Goal: Task Accomplishment & Management: Manage account settings

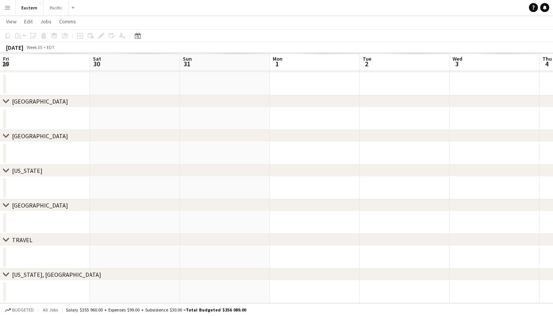
scroll to position [0, 257]
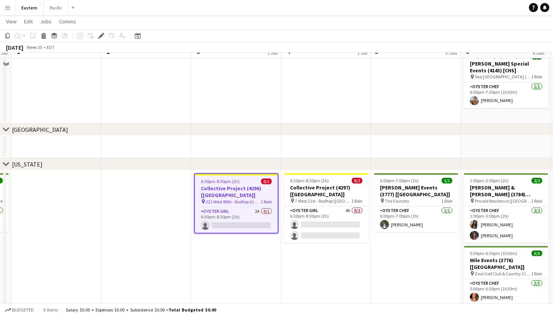
scroll to position [180, 0]
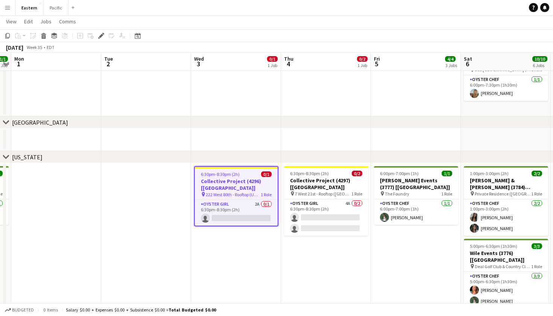
click at [265, 184] on h3 "Collective Project (4296) [[GEOGRAPHIC_DATA]]" at bounding box center [236, 185] width 83 height 14
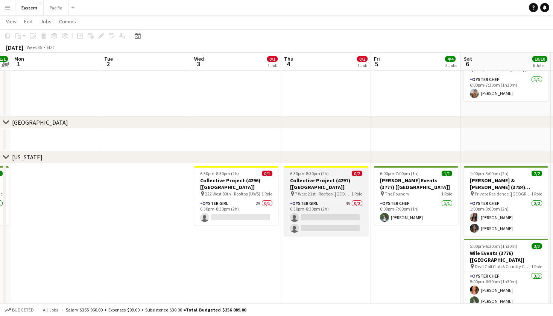
click at [324, 191] on span "7 West 21st - Rooftop ([GEOGRAPHIC_DATA])" at bounding box center [323, 194] width 56 height 6
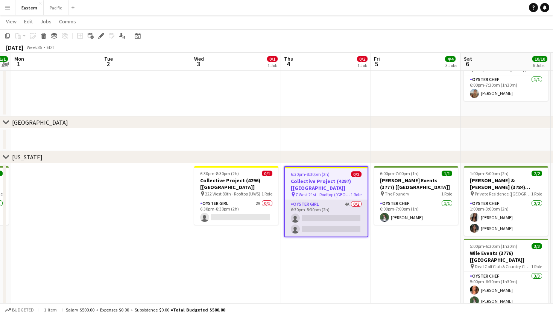
click at [331, 202] on app-card-role "Oyster Girl 4A 0/2 6:30pm-8:30pm (2h) single-neutral-actions single-neutral-act…" at bounding box center [326, 218] width 83 height 37
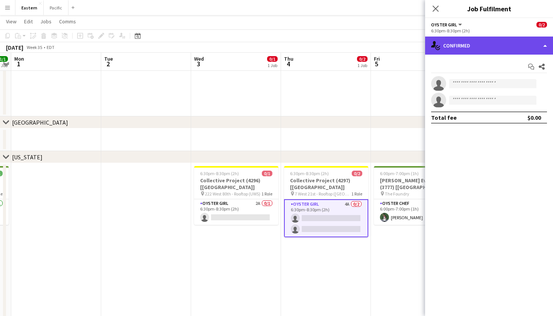
click at [518, 46] on div "single-neutral-actions-check-2 Confirmed" at bounding box center [489, 46] width 128 height 18
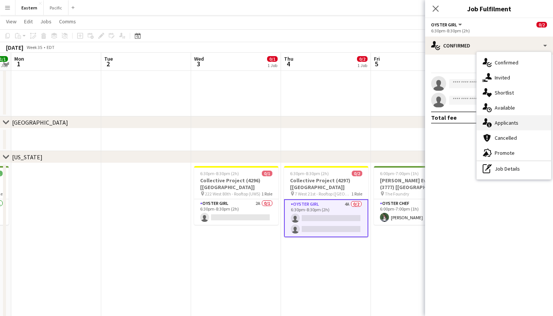
click at [515, 127] on div "single-neutral-actions-information Applicants" at bounding box center [514, 122] width 75 height 15
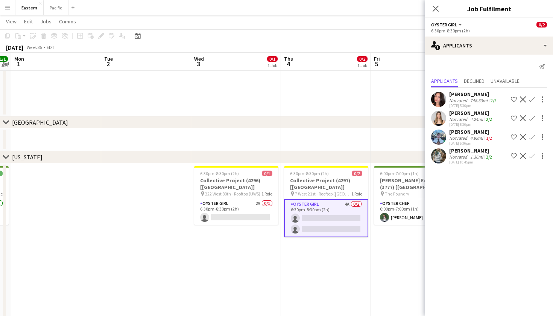
click at [533, 118] on app-icon "Confirm" at bounding box center [532, 118] width 6 height 6
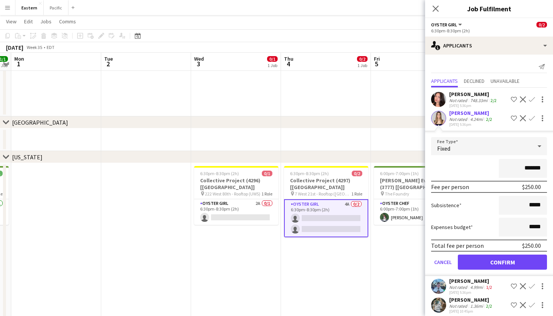
click at [511, 265] on button "Confirm" at bounding box center [502, 262] width 89 height 15
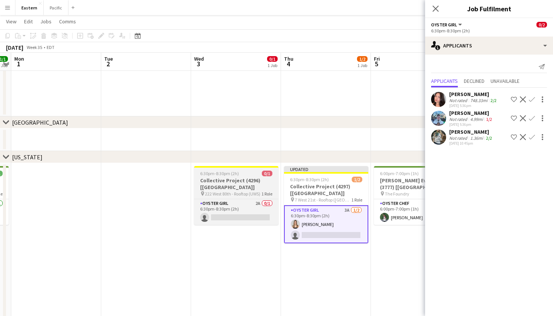
click at [248, 191] on span "222 West 80th - Rooftop (UWS)" at bounding box center [232, 194] width 55 height 6
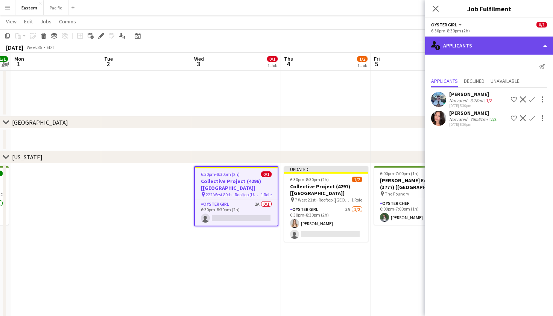
click at [515, 44] on div "single-neutral-actions-information Applicants" at bounding box center [489, 46] width 128 height 18
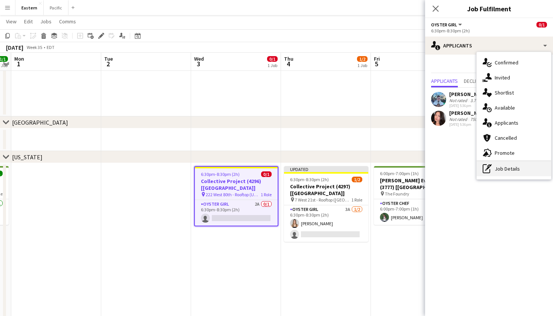
click at [535, 173] on div "pen-write Job Details" at bounding box center [514, 168] width 75 height 15
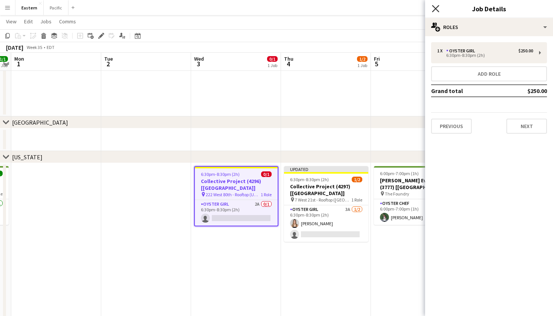
click at [437, 9] on icon "Close pop-in" at bounding box center [435, 8] width 7 height 7
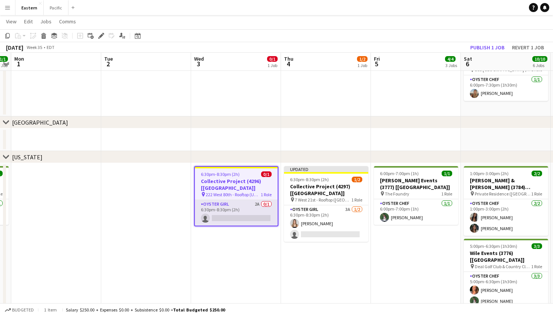
click at [253, 203] on app-card-role "Oyster Girl 2A 0/1 6:30pm-8:30pm (2h) single-neutral-actions" at bounding box center [236, 213] width 83 height 26
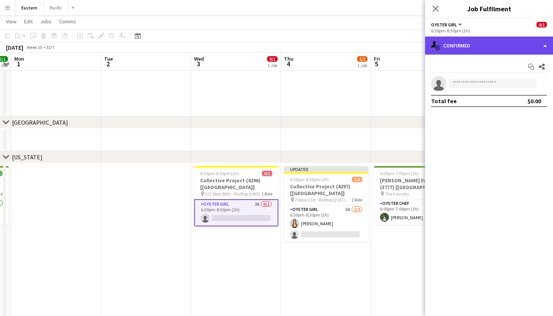
click at [502, 39] on div "single-neutral-actions-check-2 Confirmed" at bounding box center [489, 46] width 128 height 18
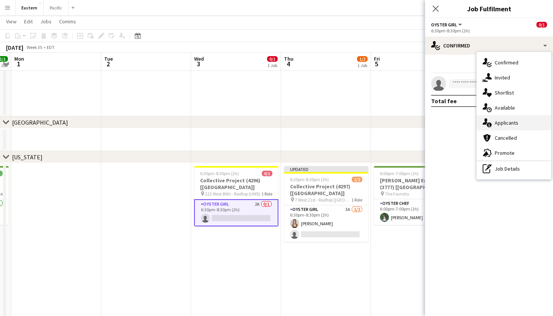
click at [518, 123] on div "single-neutral-actions-information Applicants" at bounding box center [514, 122] width 75 height 15
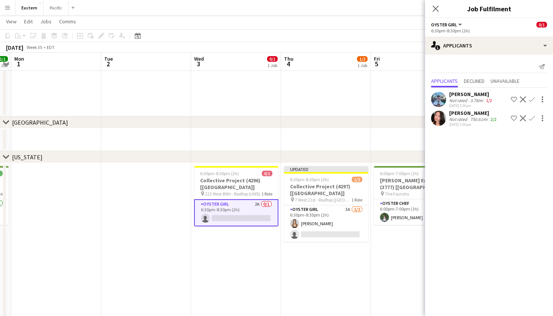
click at [532, 117] on app-icon "Confirm" at bounding box center [532, 118] width 6 height 6
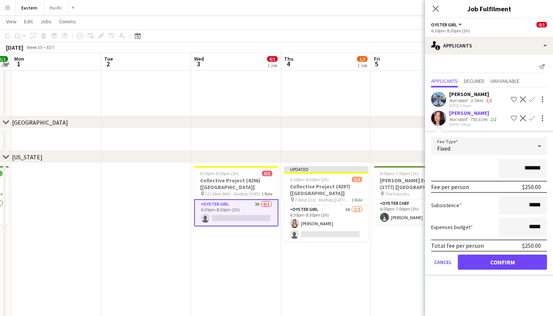
click at [523, 265] on button "Confirm" at bounding box center [502, 262] width 89 height 15
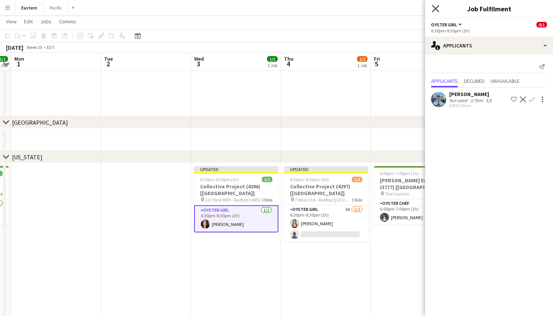
click at [437, 10] on icon at bounding box center [435, 8] width 7 height 7
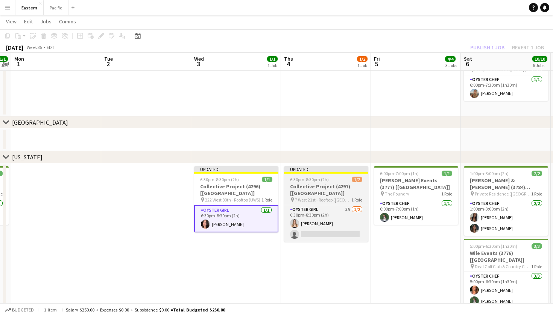
click at [328, 188] on h3 "Collective Project (4297) [[GEOGRAPHIC_DATA]]" at bounding box center [326, 190] width 84 height 14
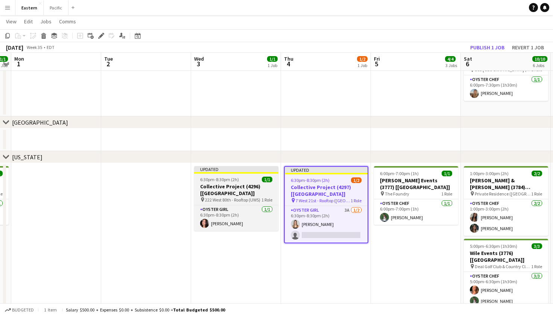
click at [240, 186] on h3 "Collective Project (4296) [[GEOGRAPHIC_DATA]]" at bounding box center [236, 190] width 84 height 14
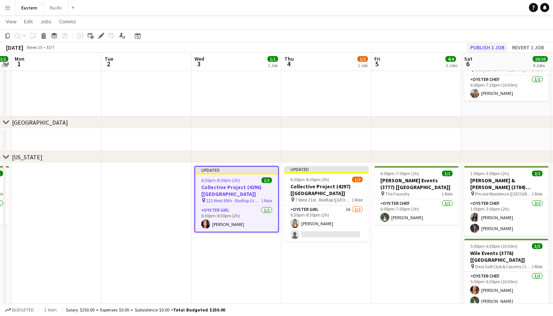
click at [498, 44] on button "Publish 1 job" at bounding box center [488, 48] width 40 height 10
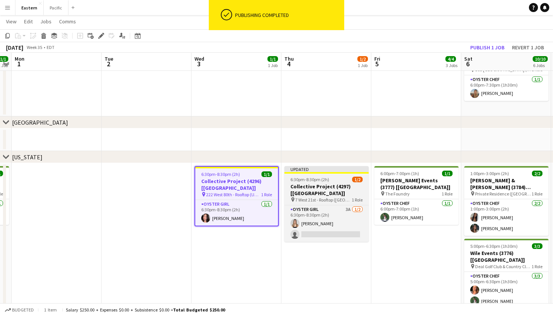
click at [336, 177] on div "6:30pm-8:30pm (2h) 1/2" at bounding box center [327, 180] width 84 height 6
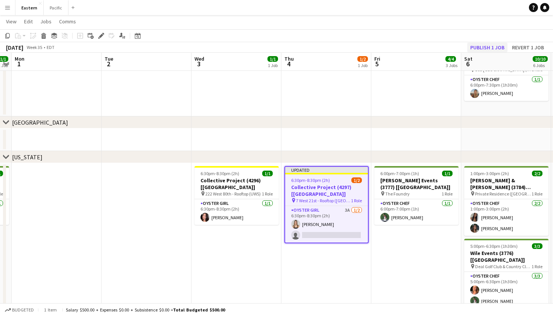
click at [492, 46] on button "Publish 1 job" at bounding box center [488, 48] width 40 height 10
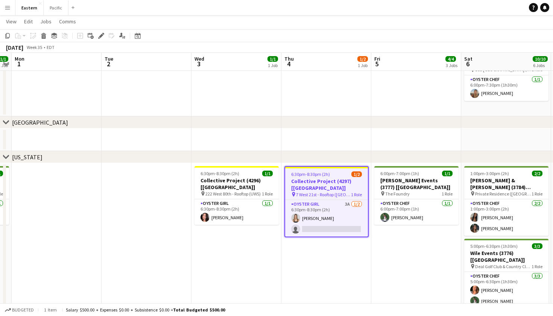
click at [343, 175] on div "6:30pm-8:30pm (2h) 1/2" at bounding box center [326, 174] width 83 height 6
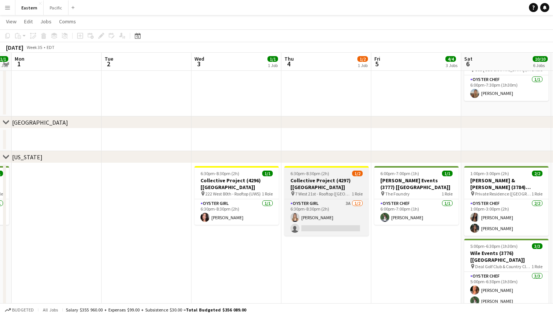
click at [331, 167] on div at bounding box center [327, 167] width 84 height 2
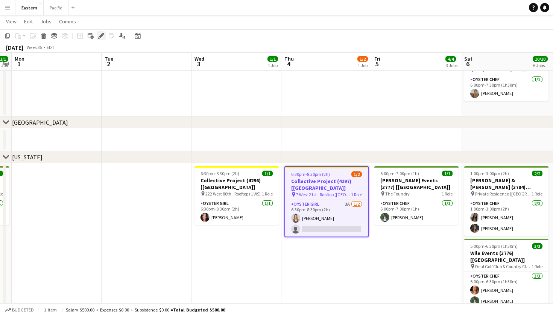
click at [102, 36] on icon at bounding box center [101, 36] width 4 height 4
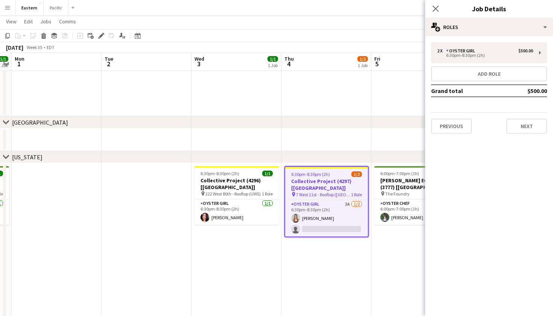
click at [486, 38] on div "2 x Oyster Girl $500.00 6:30pm-8:30pm (2h) Add role Grand total $500.00 Previou…" at bounding box center [489, 88] width 128 height 104
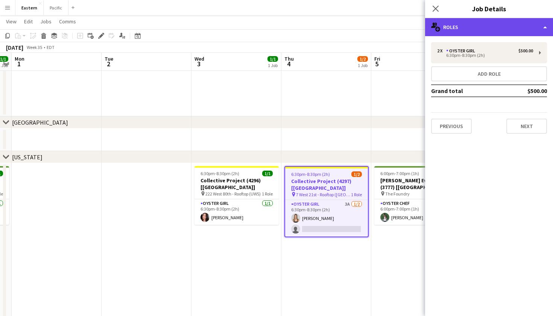
click at [498, 34] on div "multiple-users-add Roles" at bounding box center [489, 27] width 128 height 18
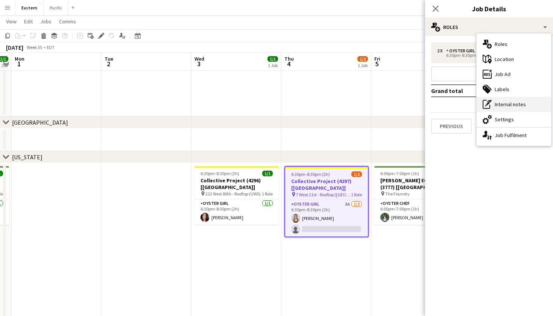
click at [508, 103] on div "pen-write Internal notes" at bounding box center [514, 104] width 75 height 15
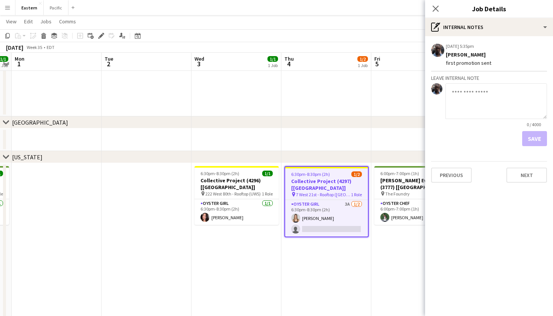
click at [477, 91] on textarea at bounding box center [497, 101] width 102 height 36
type textarea "**********"
click at [529, 134] on button "Save" at bounding box center [535, 138] width 25 height 15
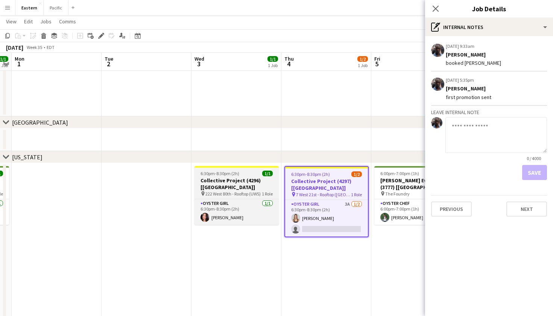
click at [257, 178] on h3 "Collective Project (4296) [[GEOGRAPHIC_DATA]]" at bounding box center [237, 184] width 84 height 14
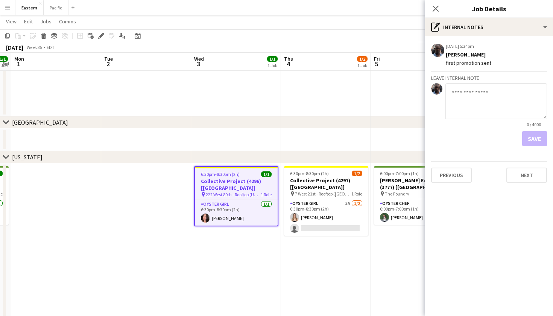
click at [490, 101] on textarea at bounding box center [497, 101] width 102 height 36
type textarea "**********"
click at [534, 135] on button "Save" at bounding box center [535, 138] width 25 height 15
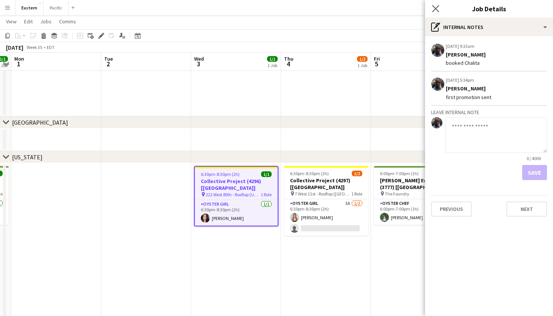
click at [436, 12] on app-icon "Close pop-in" at bounding box center [436, 8] width 11 height 11
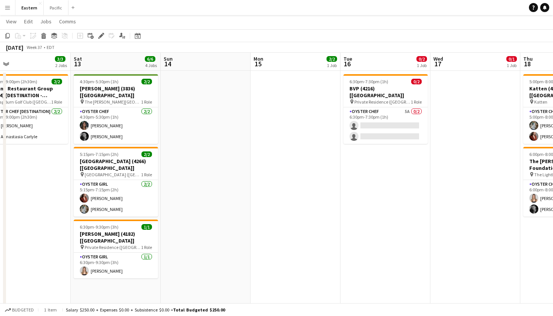
scroll to position [0, 290]
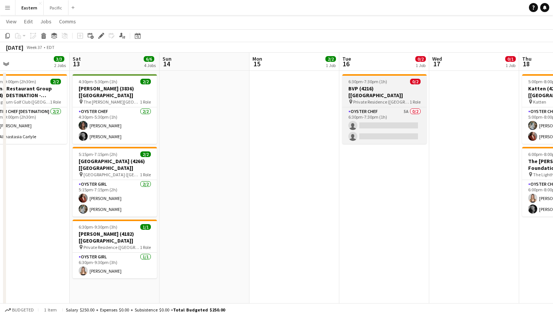
click at [412, 89] on h3 "BVP (4216) [[GEOGRAPHIC_DATA]]" at bounding box center [385, 92] width 84 height 14
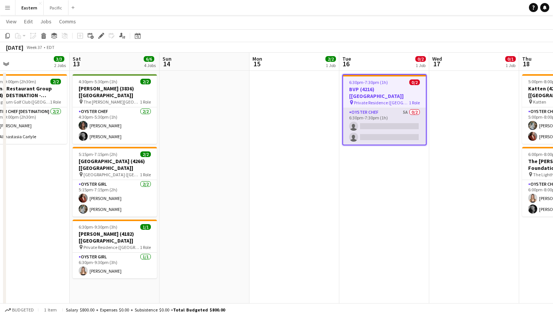
click at [403, 115] on app-card-role "Oyster Chef 5A 0/2 6:30pm-7:30pm (1h) single-neutral-actions single-neutral-act…" at bounding box center [384, 126] width 83 height 37
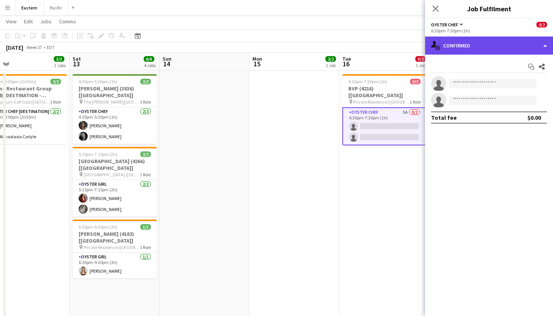
click at [521, 40] on div "single-neutral-actions-check-2 Confirmed" at bounding box center [489, 46] width 128 height 18
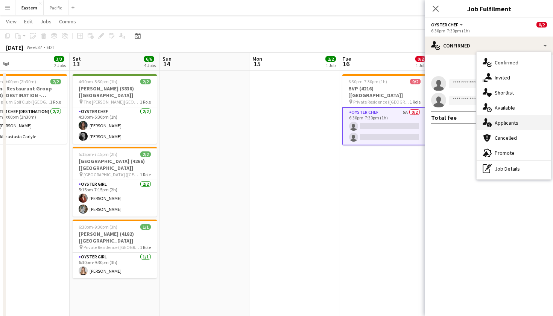
click at [515, 120] on div "single-neutral-actions-information Applicants" at bounding box center [514, 122] width 75 height 15
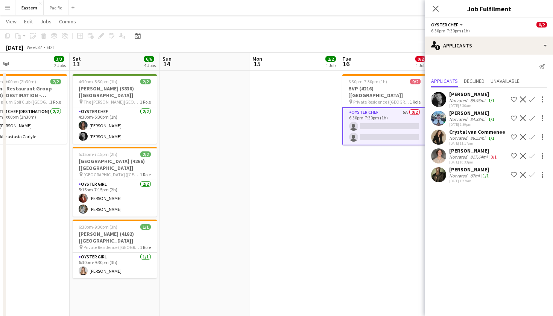
scroll to position [0, 233]
